Goal: Task Accomplishment & Management: Use online tool/utility

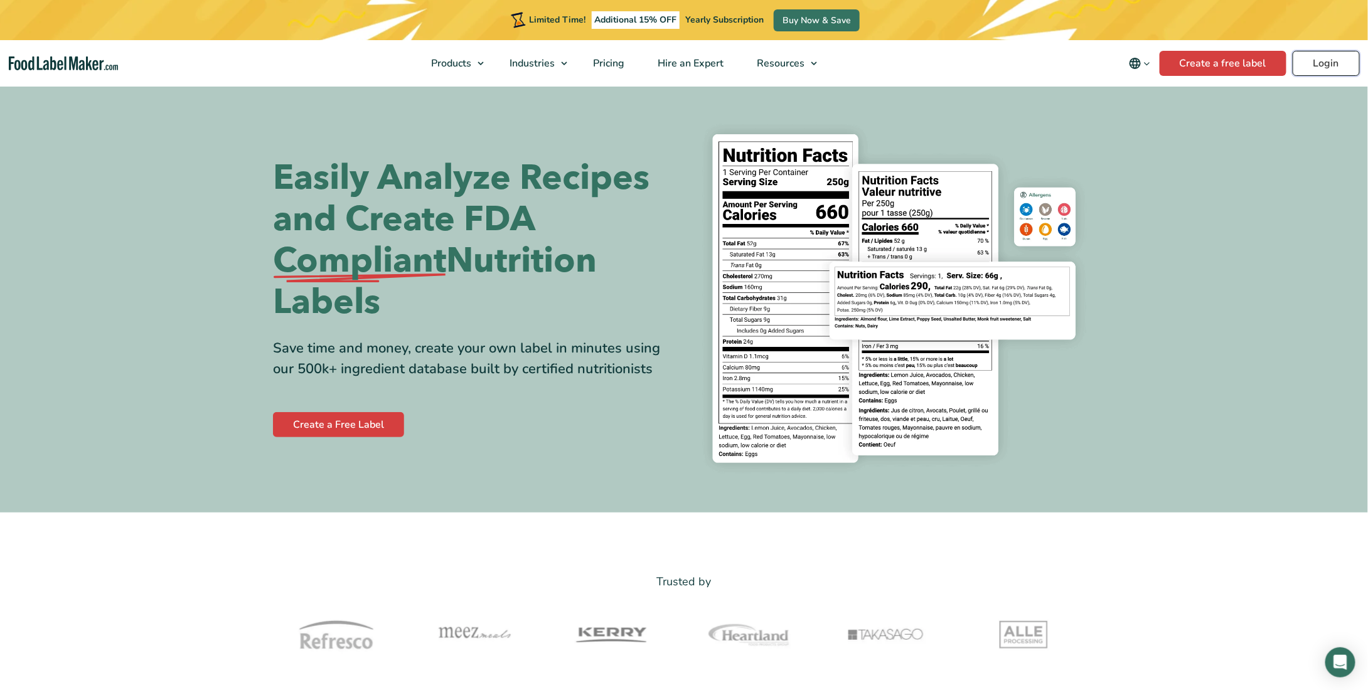
click at [1334, 65] on link "Login" at bounding box center [1326, 63] width 67 height 25
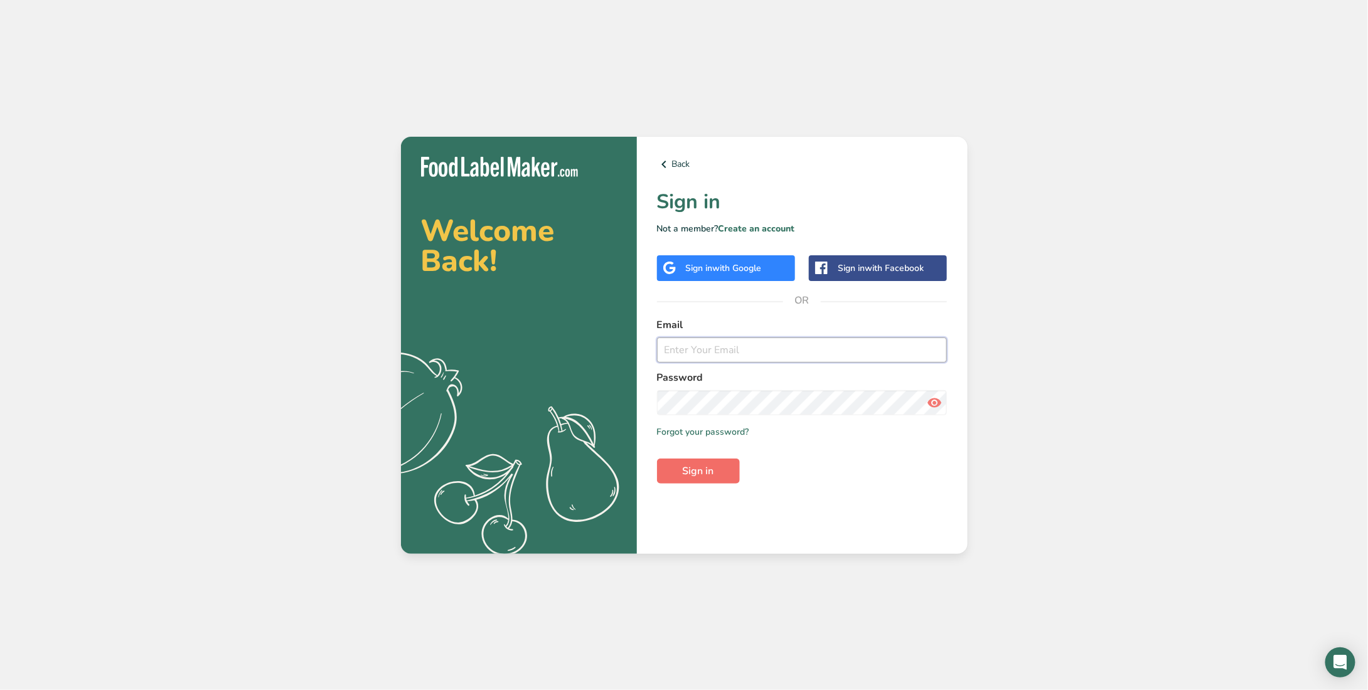
type input "[PERSON_NAME][EMAIL_ADDRESS][PERSON_NAME][DOMAIN_NAME]"
click at [690, 466] on span "Sign in" at bounding box center [698, 471] width 31 height 15
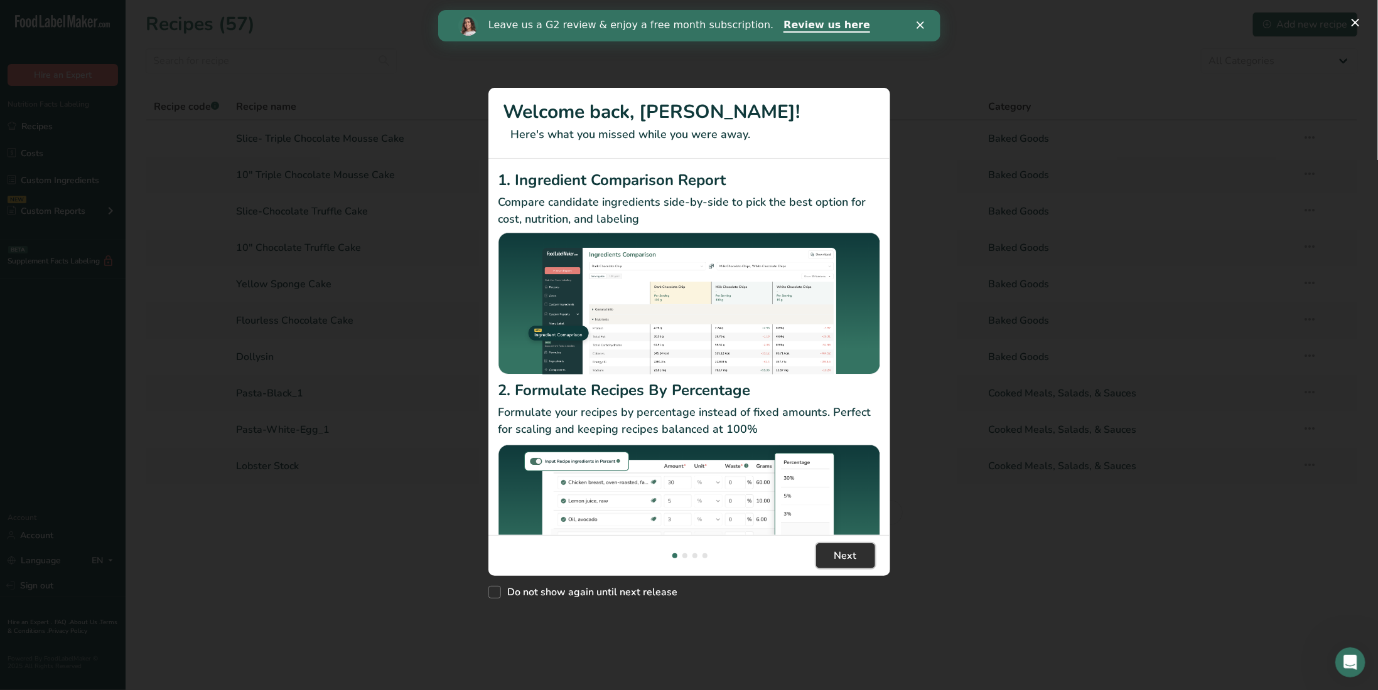
click at [844, 556] on span "Next" at bounding box center [845, 556] width 23 height 15
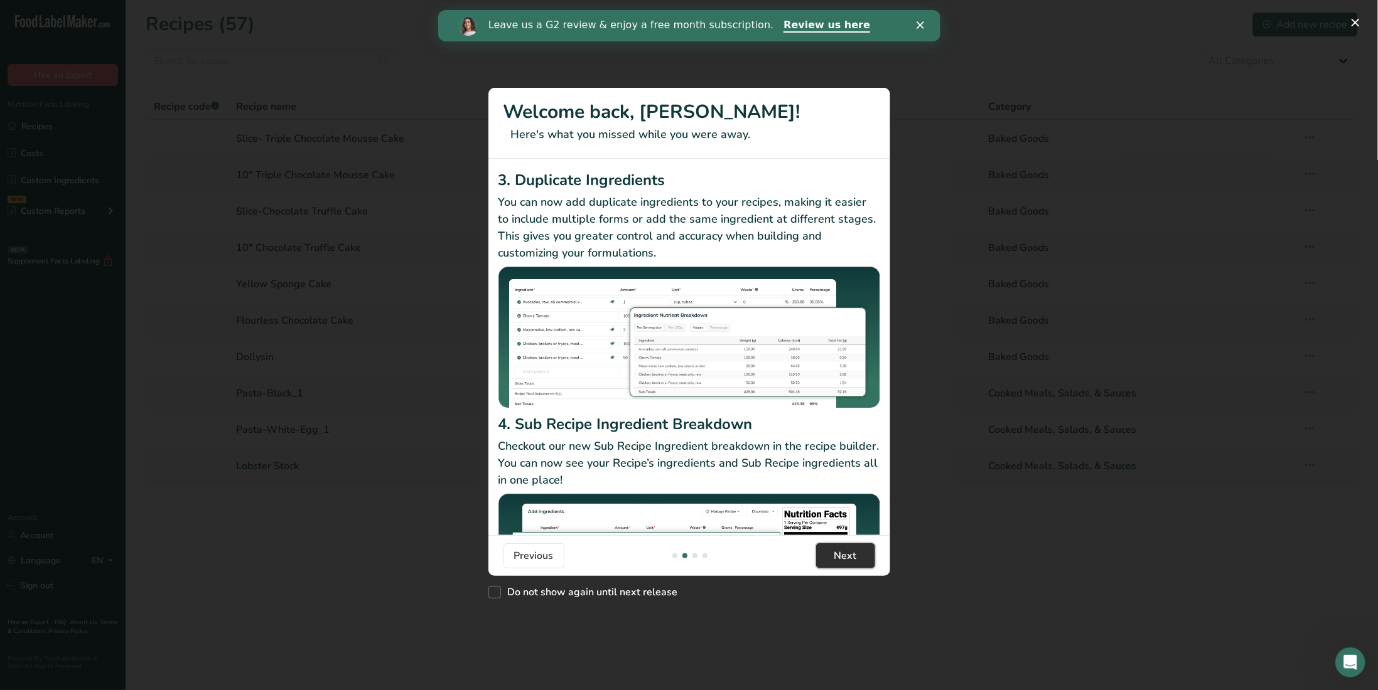
click at [847, 554] on span "Next" at bounding box center [845, 556] width 23 height 15
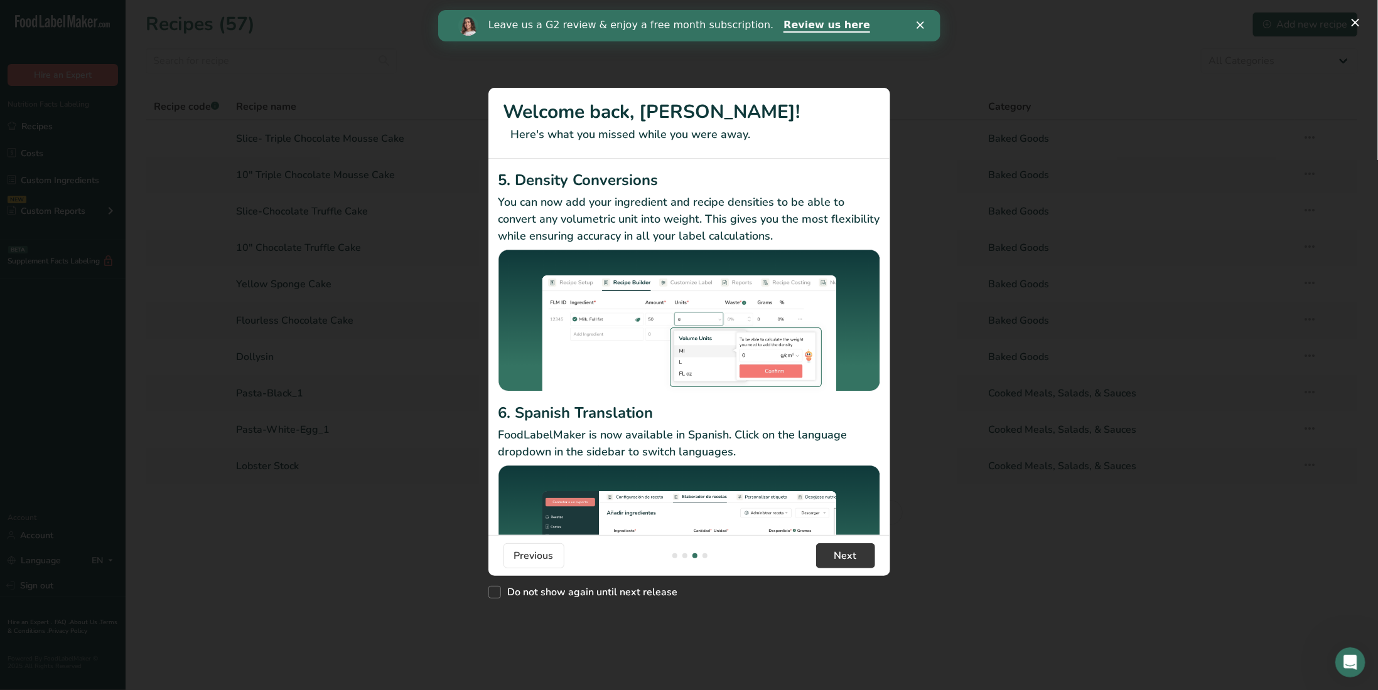
click at [920, 26] on icon "Close" at bounding box center [920, 25] width 8 height 8
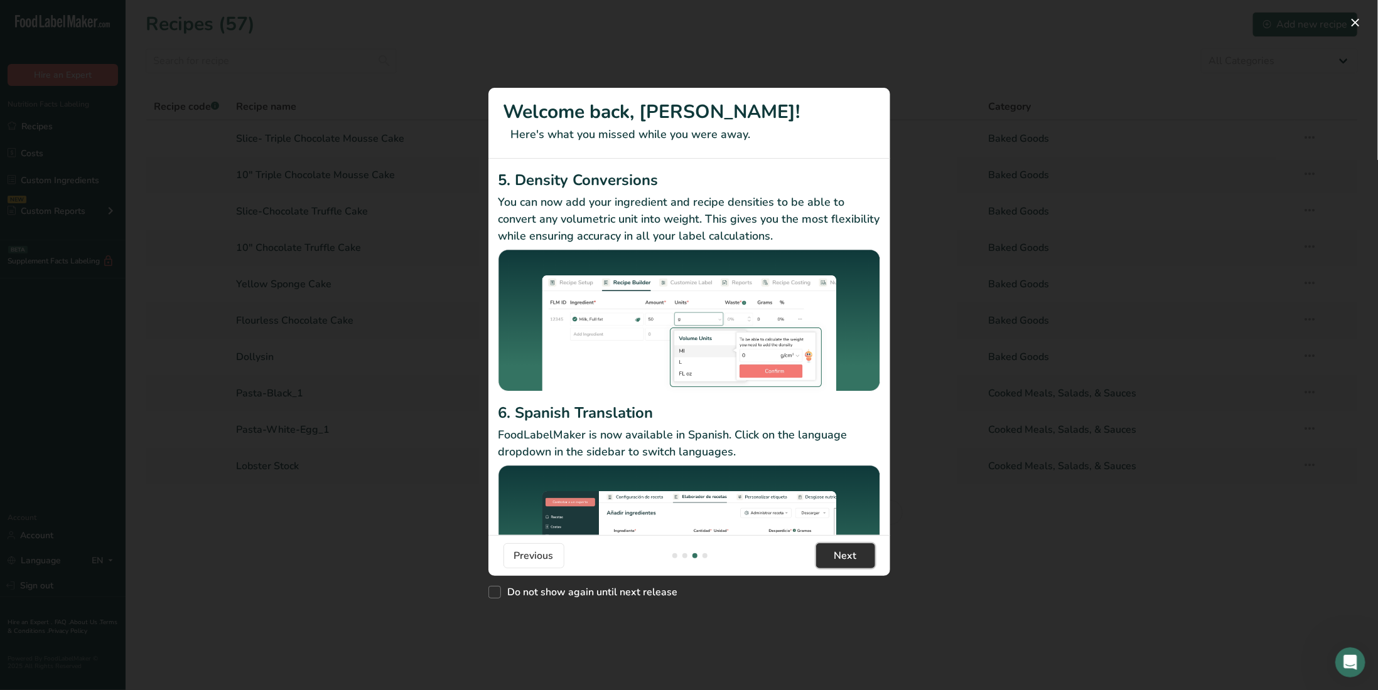
click at [851, 556] on span "Next" at bounding box center [845, 556] width 23 height 15
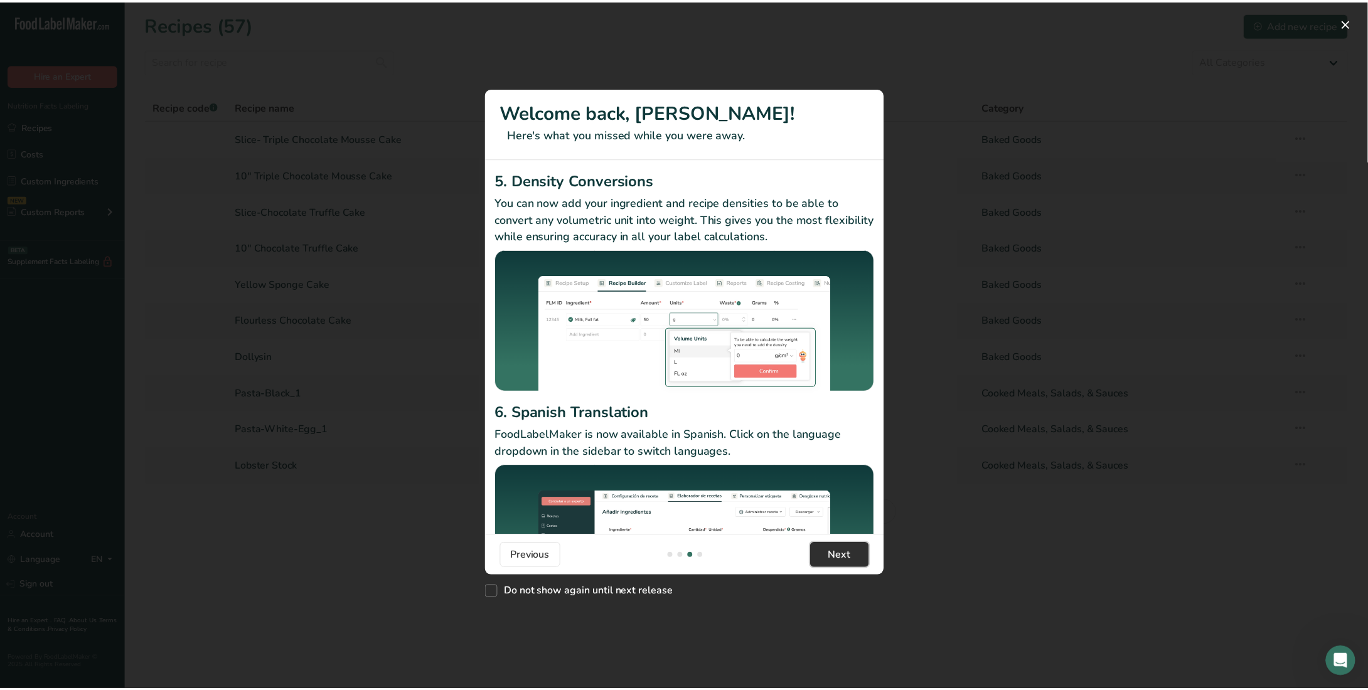
scroll to position [0, 1205]
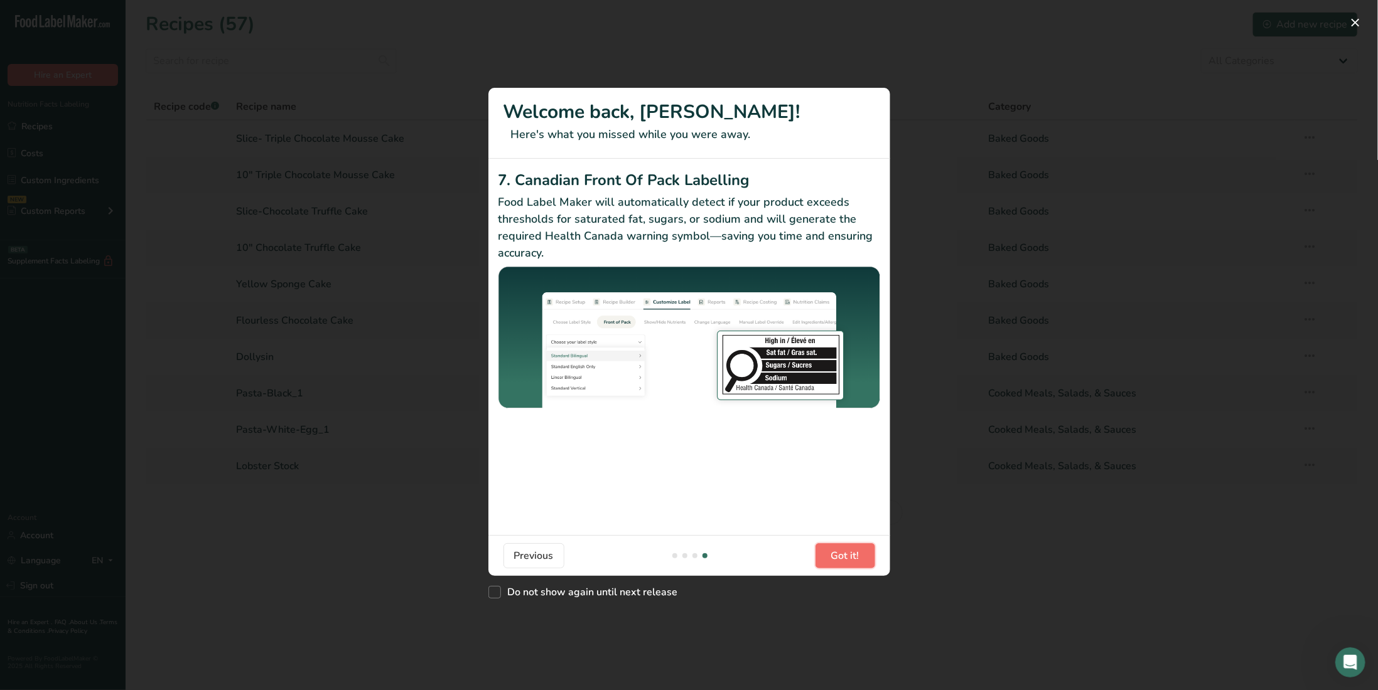
click at [852, 556] on span "Got it!" at bounding box center [845, 556] width 28 height 15
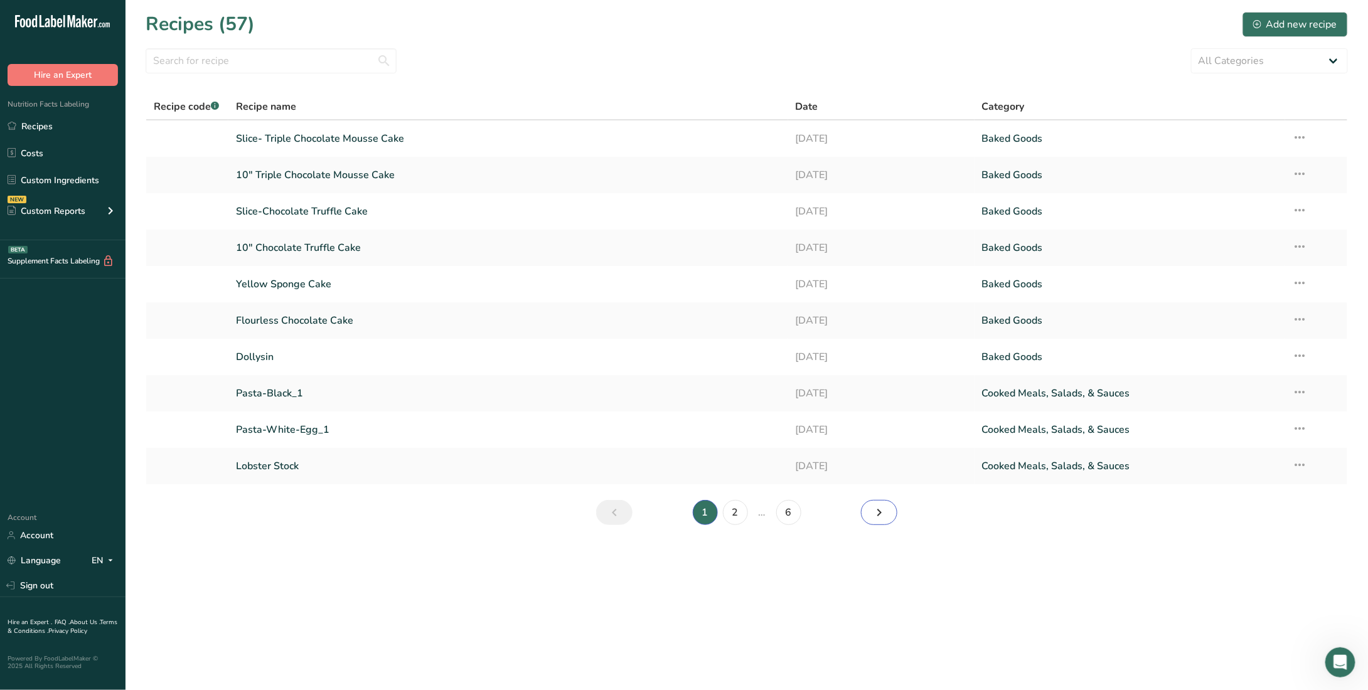
click at [879, 513] on icon "Next page" at bounding box center [879, 512] width 15 height 23
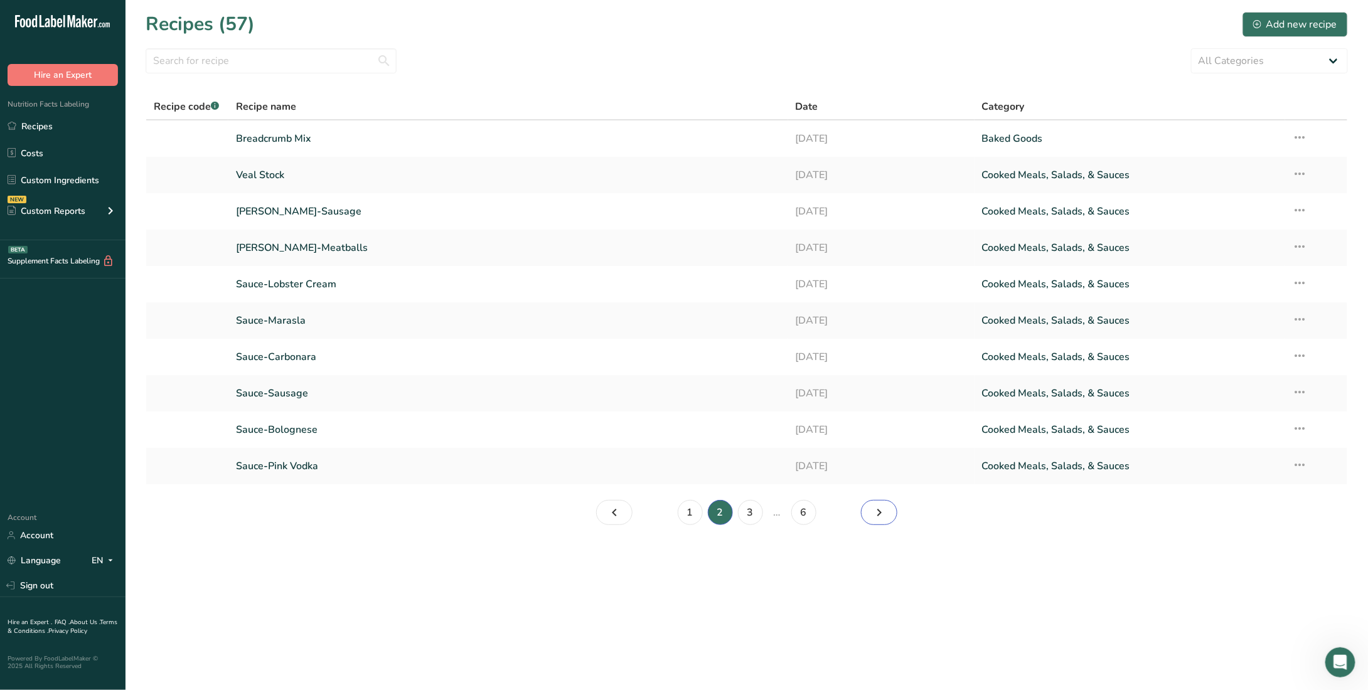
click at [880, 512] on icon "Page 3." at bounding box center [879, 512] width 15 height 23
click at [879, 510] on icon "Page 4." at bounding box center [879, 512] width 15 height 23
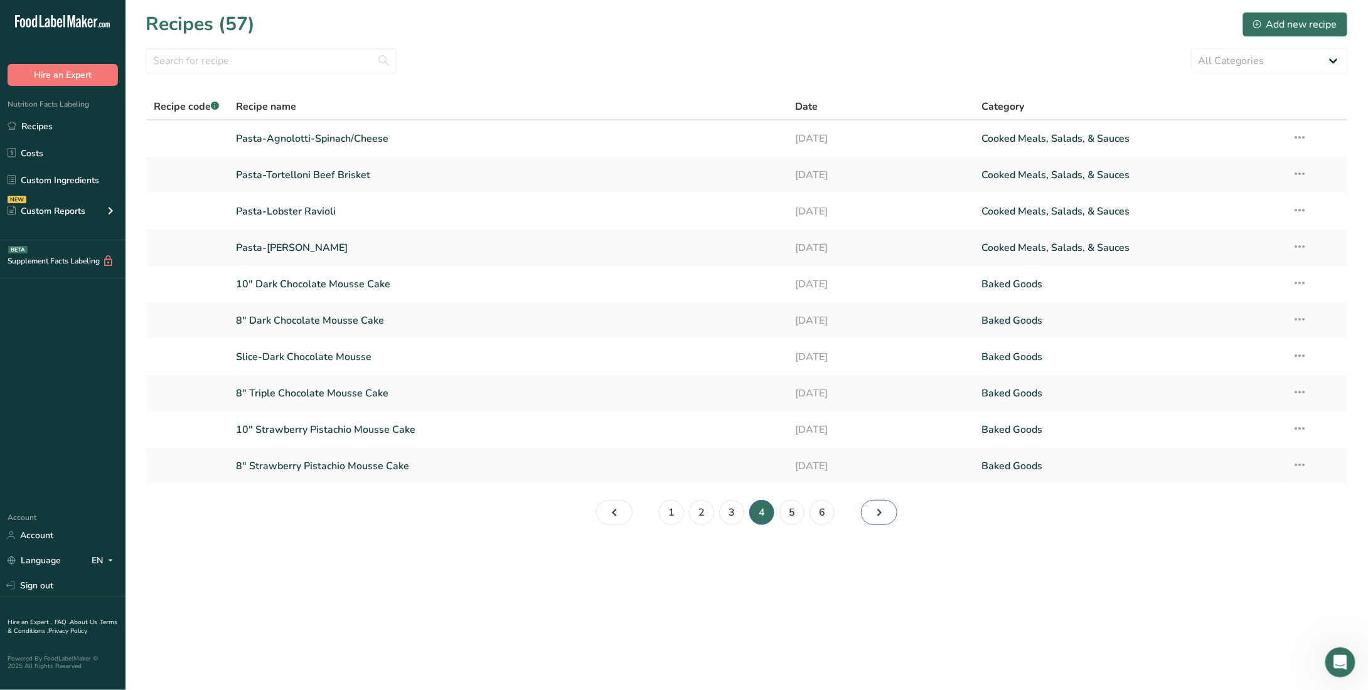
click at [880, 511] on icon "Page 5." at bounding box center [879, 512] width 15 height 23
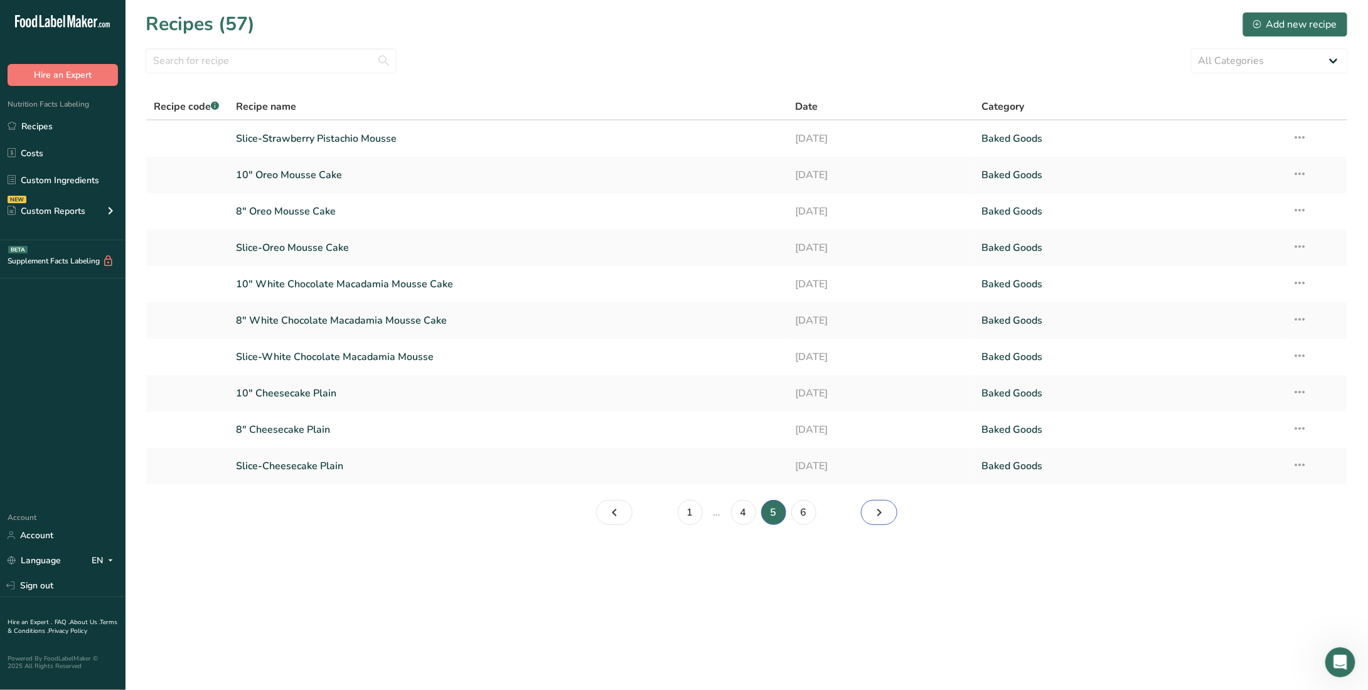
click at [880, 511] on icon "Page 6." at bounding box center [879, 512] width 15 height 23
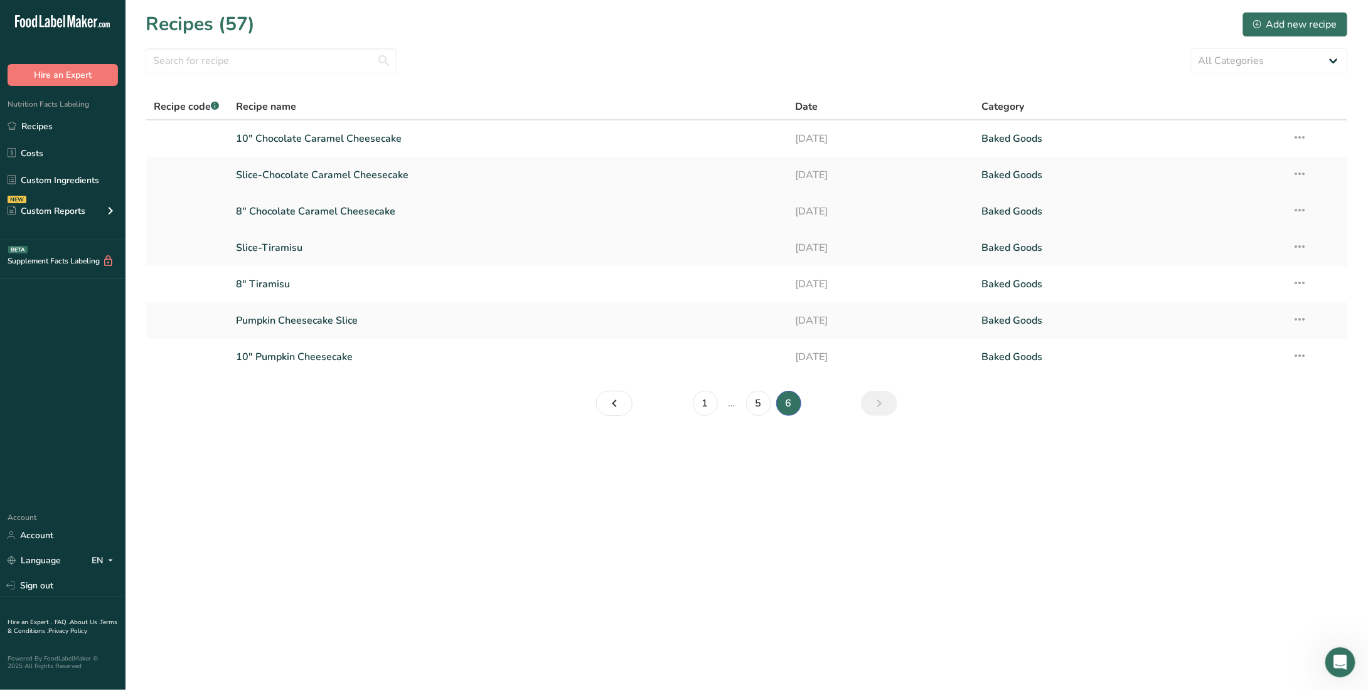
click at [332, 214] on link "8" Chocolate Caramel Cheesecake" at bounding box center [508, 211] width 544 height 26
click at [620, 402] on icon "Previous page" at bounding box center [614, 403] width 15 height 23
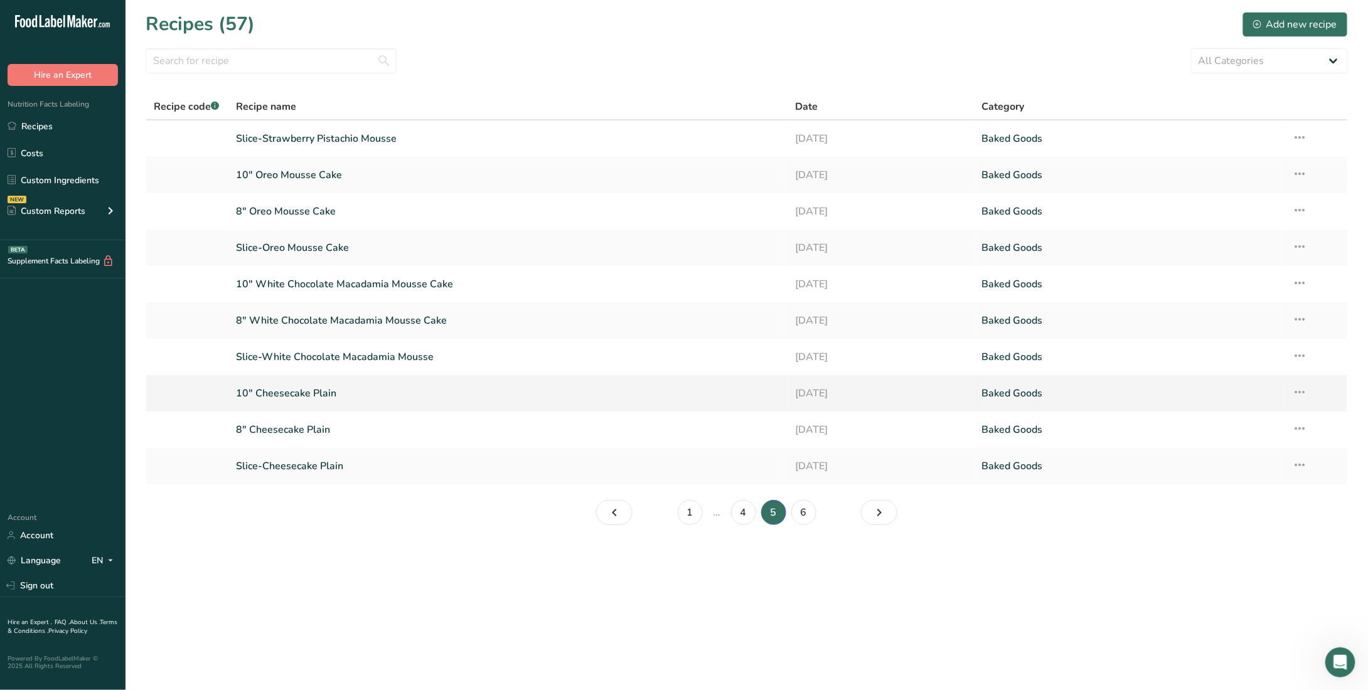
click at [375, 388] on link "10" Cheesecake Plain" at bounding box center [508, 393] width 544 height 26
click at [611, 511] on icon "Previous page" at bounding box center [614, 512] width 15 height 23
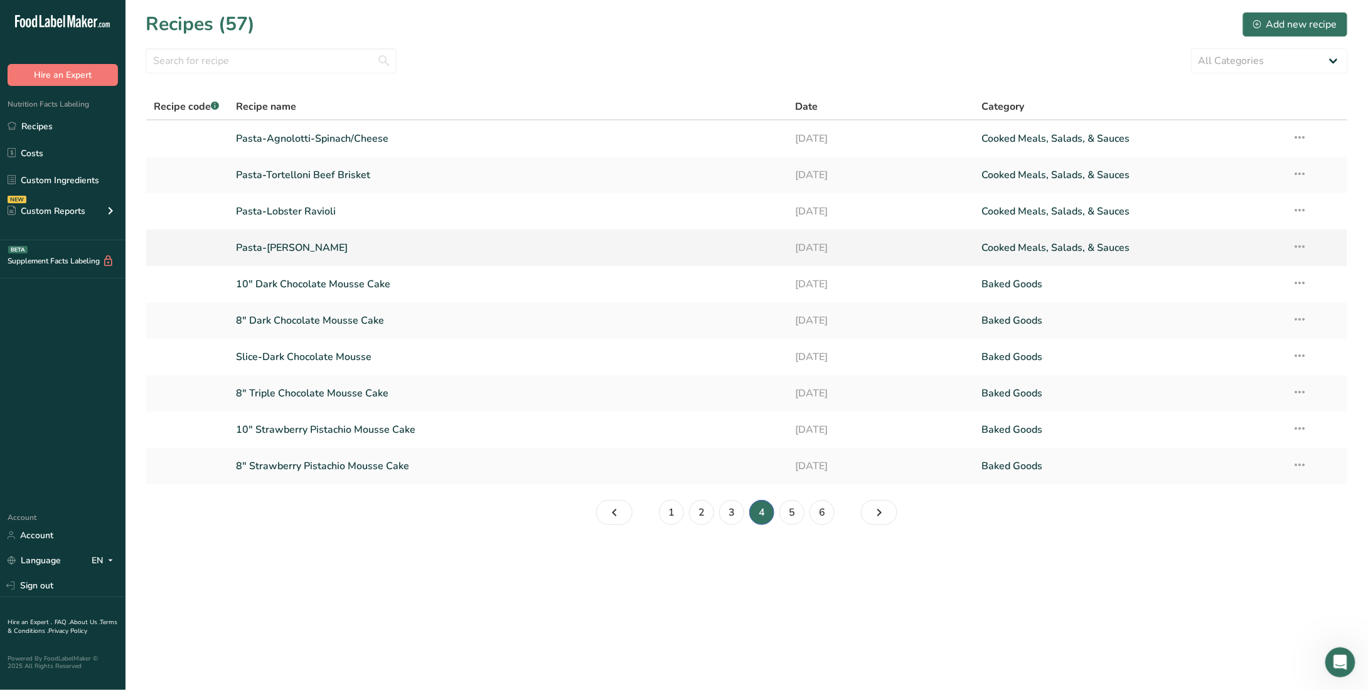
click at [292, 245] on link "Pasta-[PERSON_NAME]" at bounding box center [508, 248] width 544 height 26
